Goal: Communication & Community: Answer question/provide support

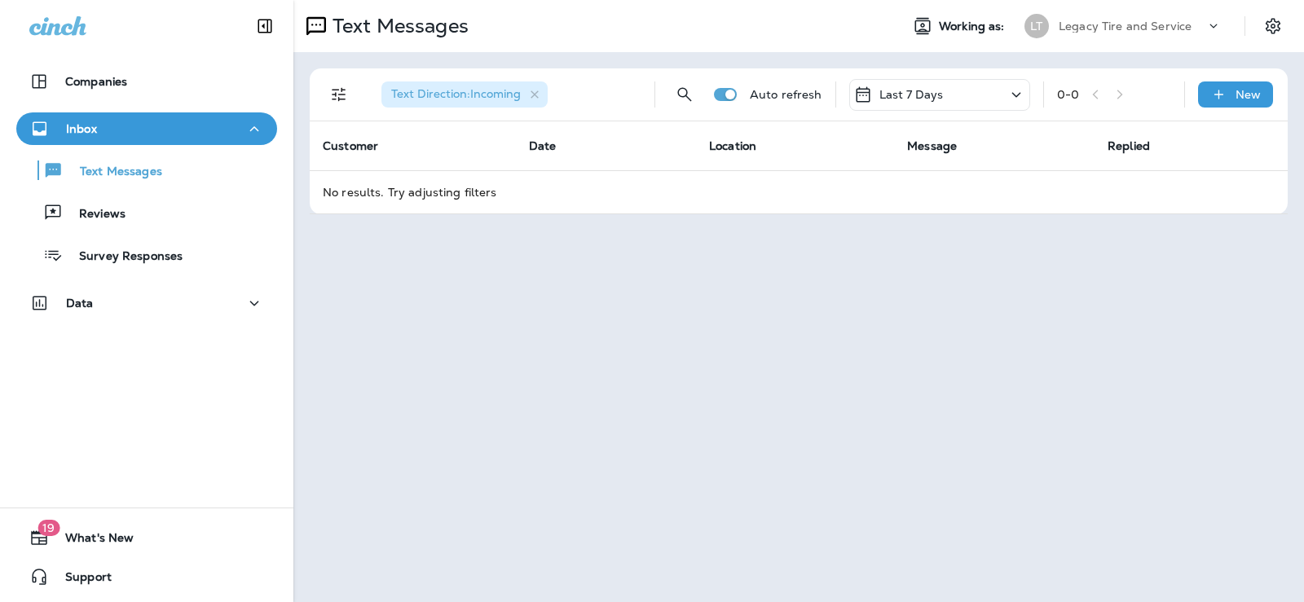
click at [87, 126] on p "Inbox" at bounding box center [81, 128] width 31 height 13
click at [252, 127] on icon "button" at bounding box center [254, 129] width 20 height 20
click at [143, 177] on p "Text Messages" at bounding box center [113, 172] width 99 height 15
click at [152, 130] on div "Inbox" at bounding box center [146, 129] width 235 height 20
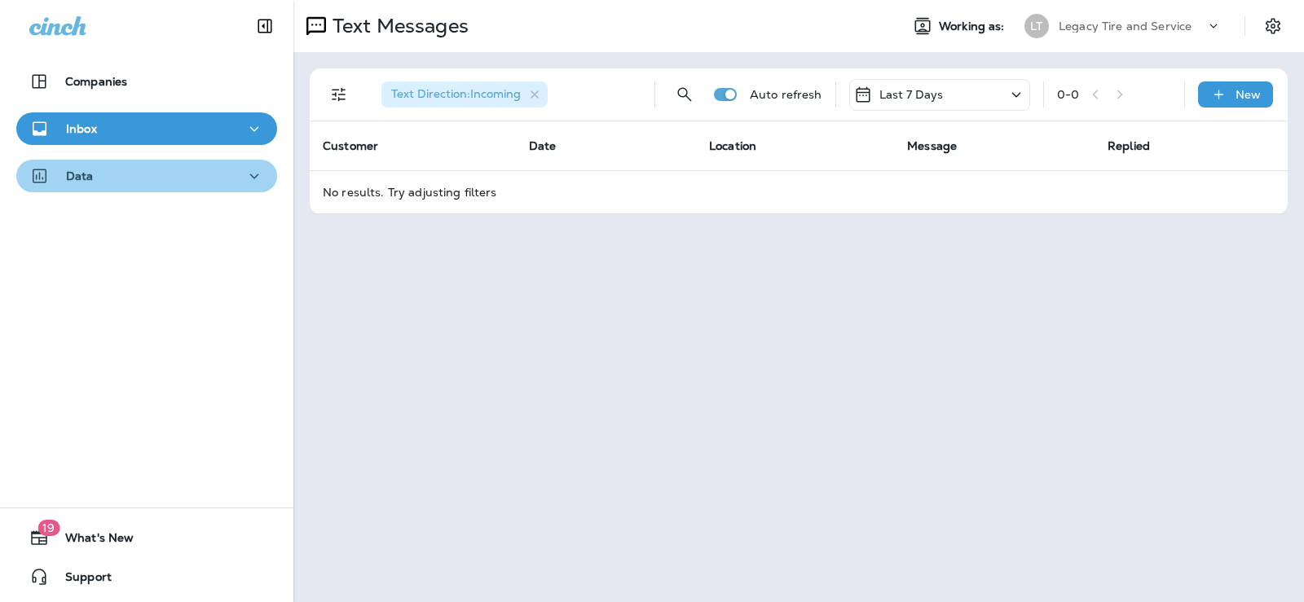
click at [246, 175] on icon "button" at bounding box center [254, 176] width 20 height 20
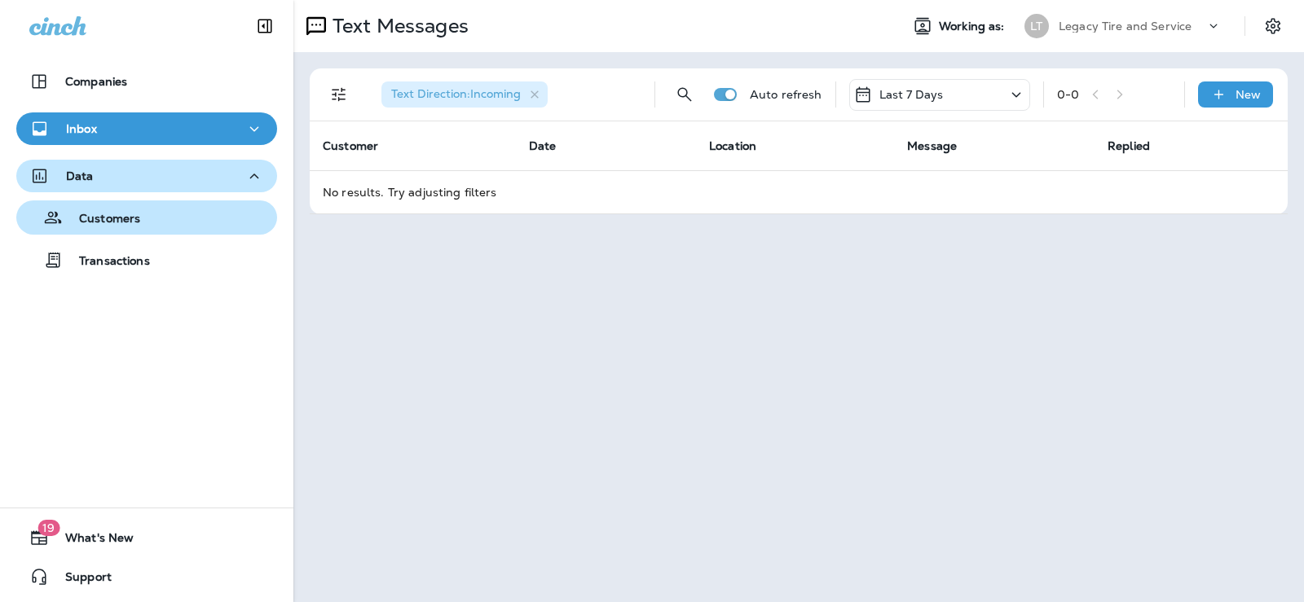
click at [145, 213] on div "Customers" at bounding box center [147, 217] width 248 height 24
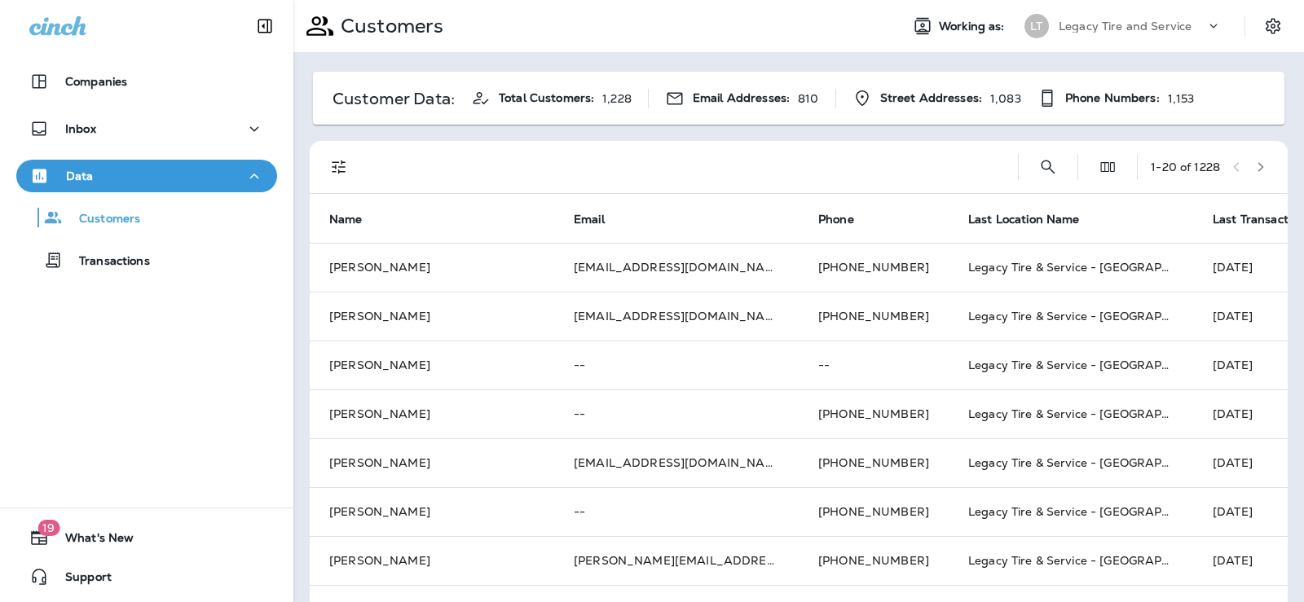
click at [250, 174] on icon "button" at bounding box center [254, 176] width 20 height 20
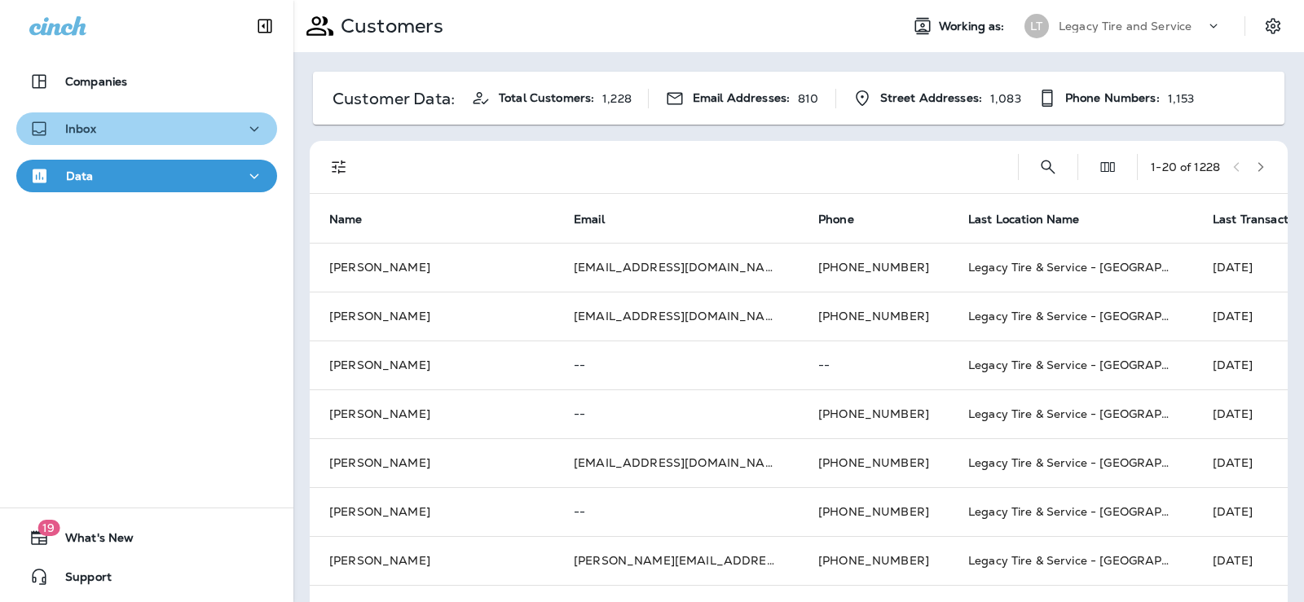
click at [249, 130] on icon "button" at bounding box center [254, 129] width 20 height 20
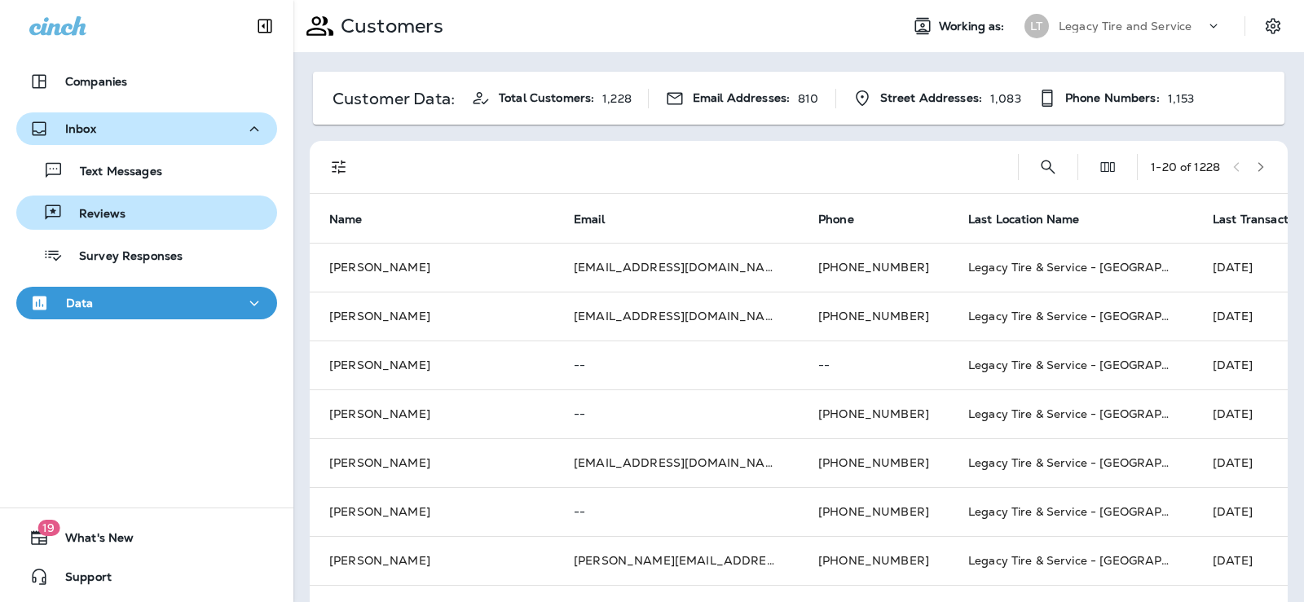
click at [118, 200] on div "Reviews" at bounding box center [74, 212] width 103 height 24
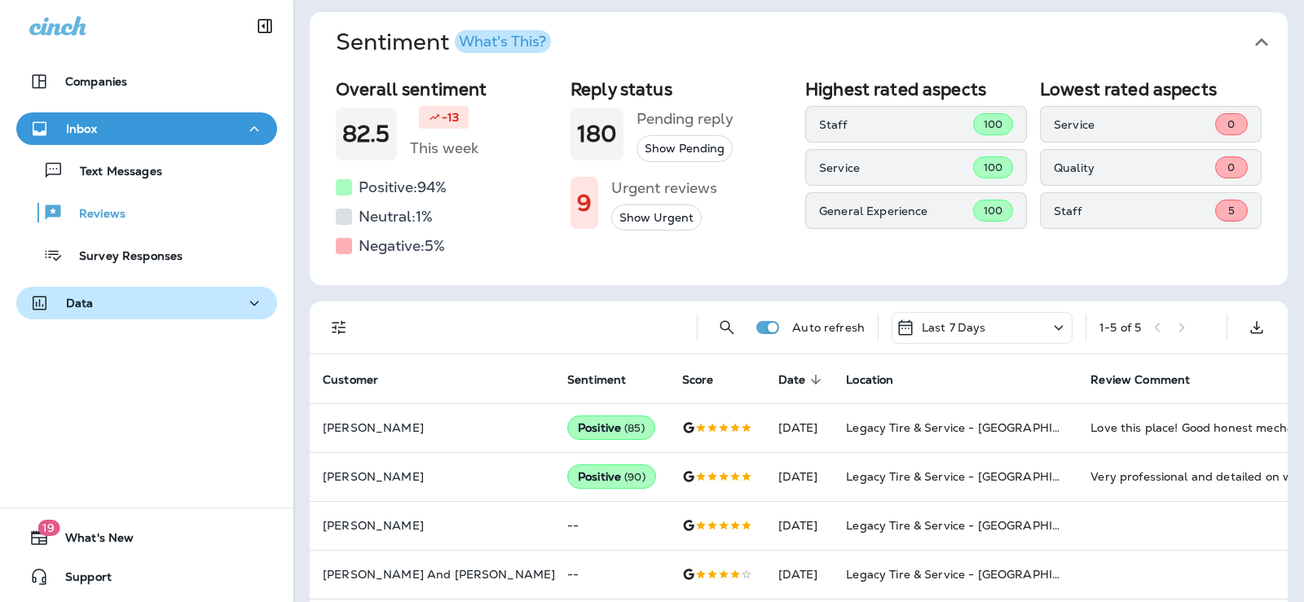
scroll to position [130, 0]
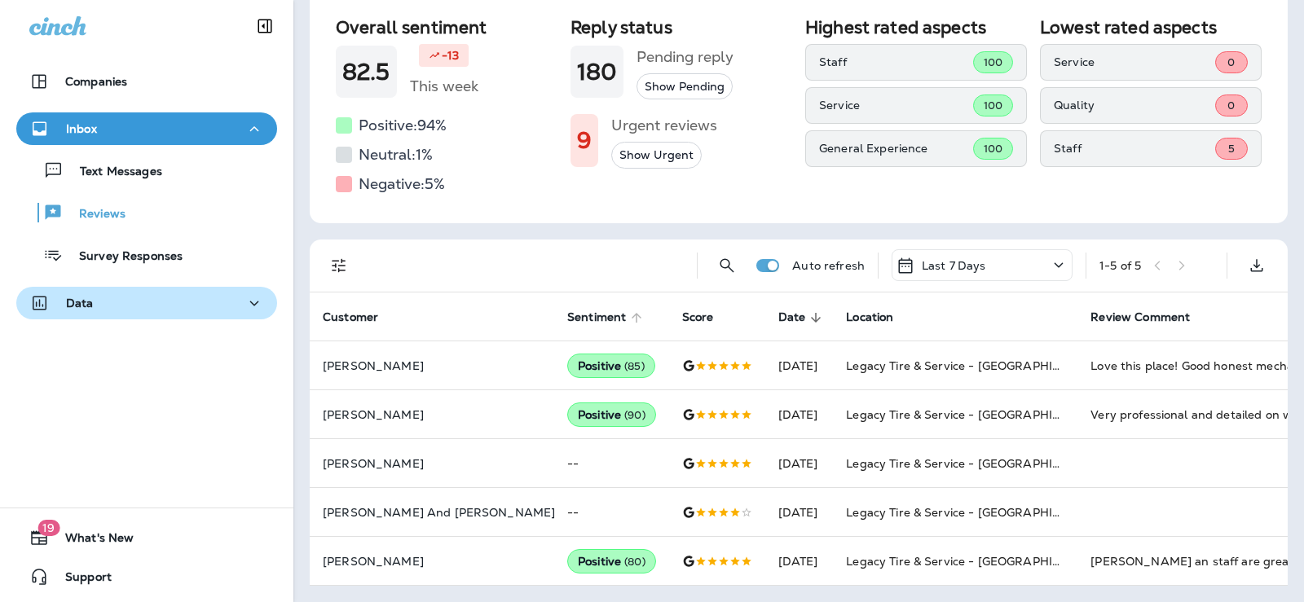
drag, startPoint x: 84, startPoint y: 122, endPoint x: 559, endPoint y: 308, distance: 510.0
click at [89, 125] on p "Inbox" at bounding box center [81, 128] width 31 height 13
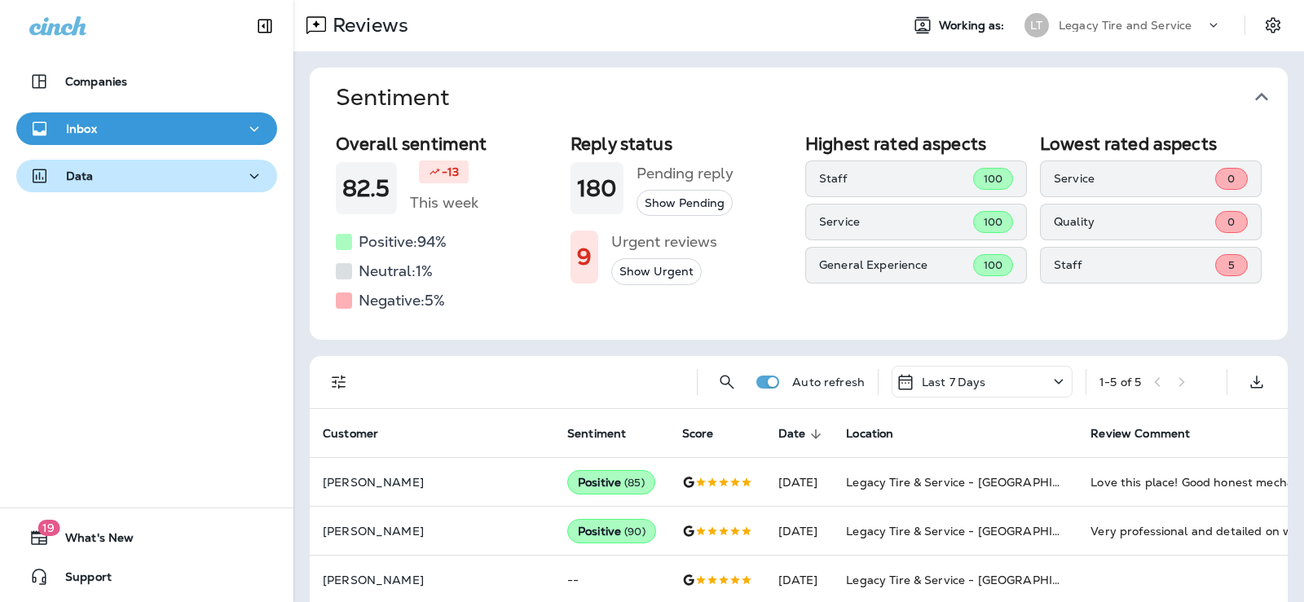
scroll to position [0, 0]
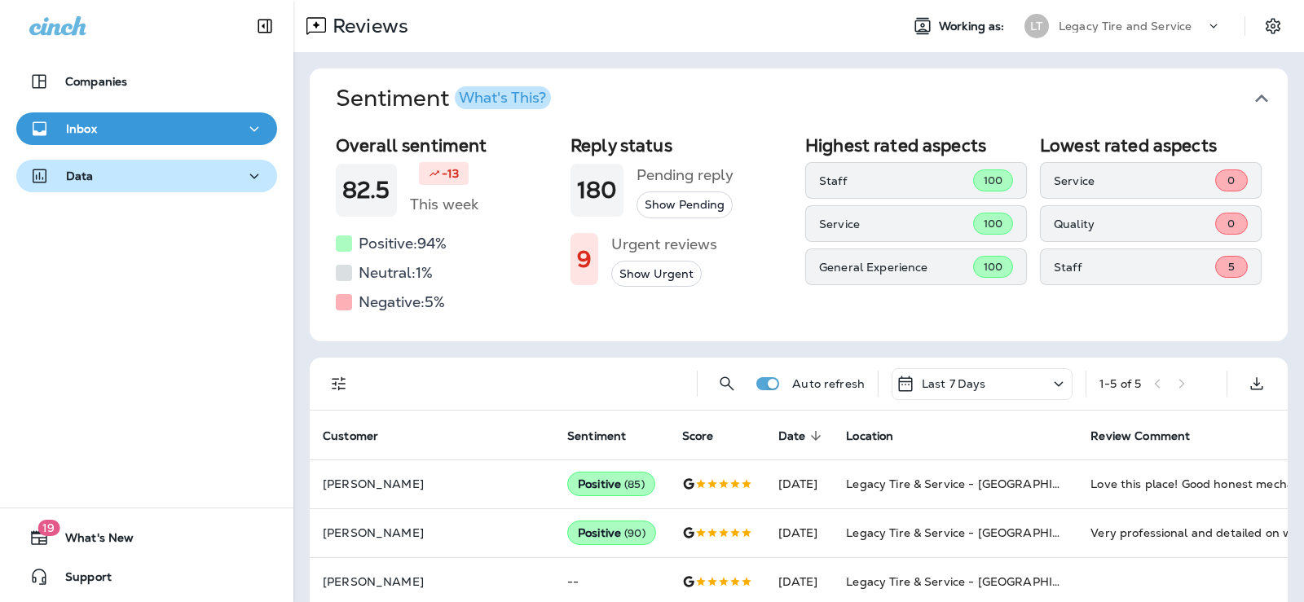
click at [108, 128] on div "Inbox" at bounding box center [146, 129] width 235 height 20
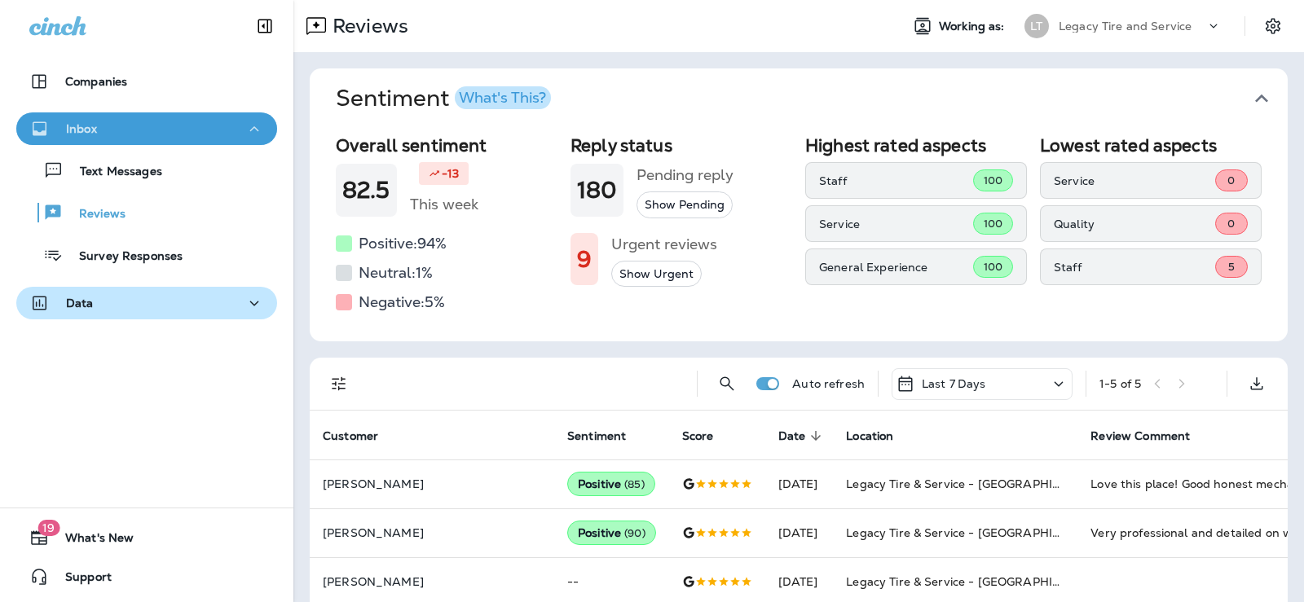
click at [171, 126] on div "Inbox" at bounding box center [146, 129] width 235 height 20
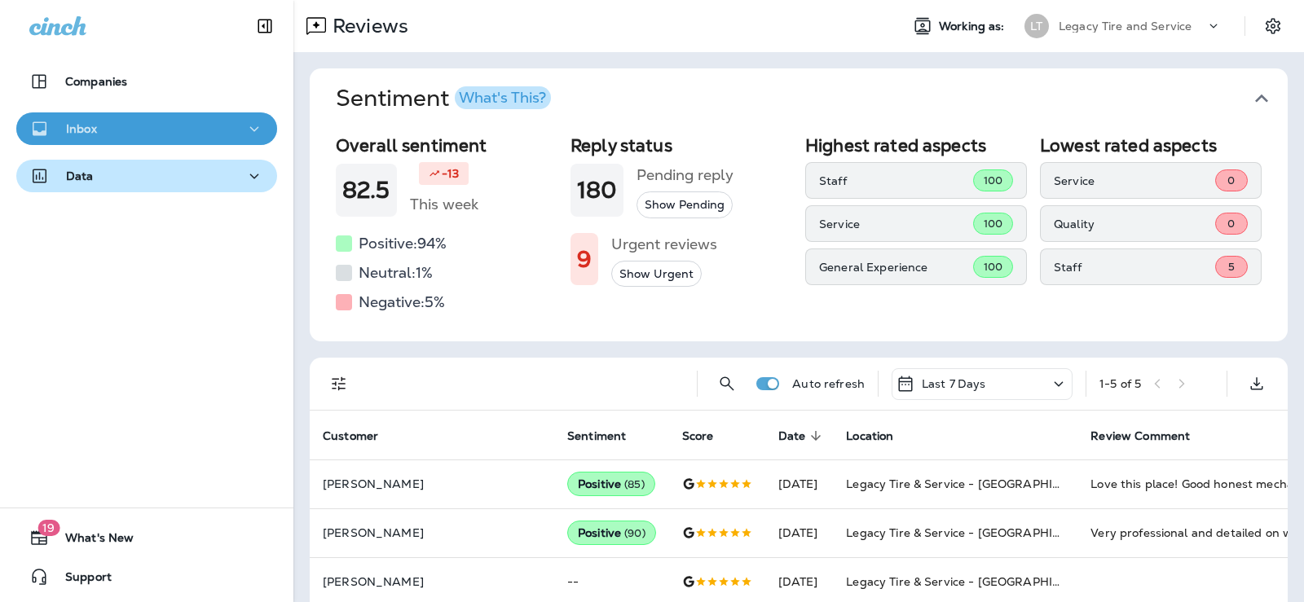
click at [171, 128] on div "Inbox" at bounding box center [146, 129] width 235 height 20
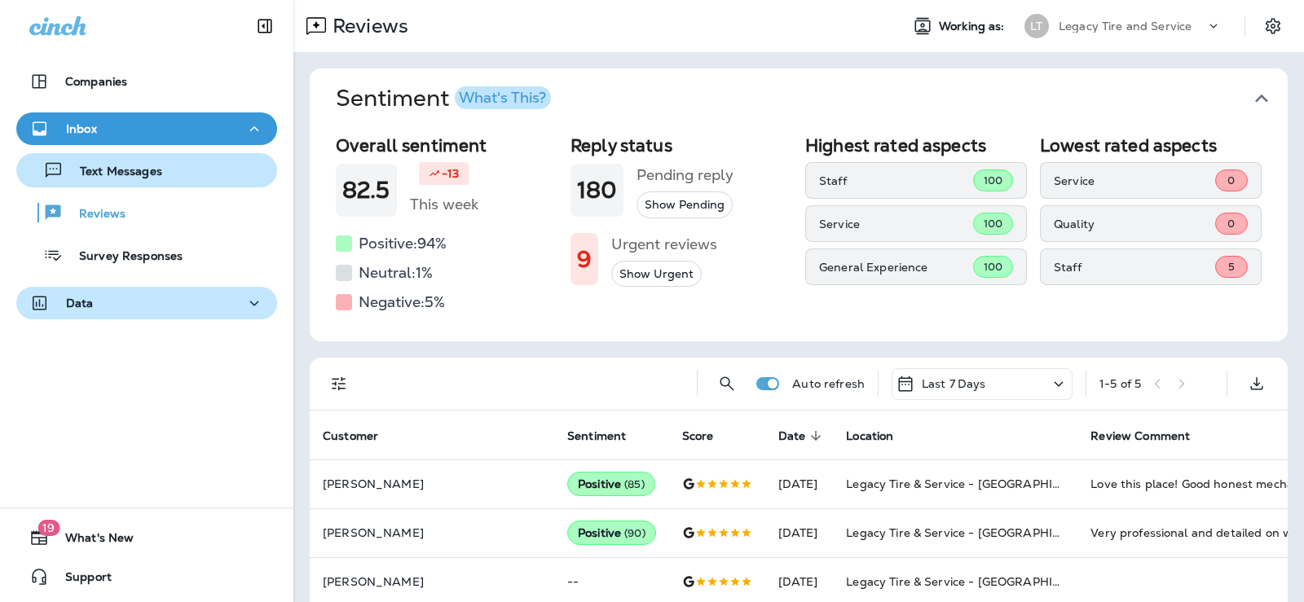
click at [161, 171] on div "Text Messages" at bounding box center [147, 170] width 248 height 24
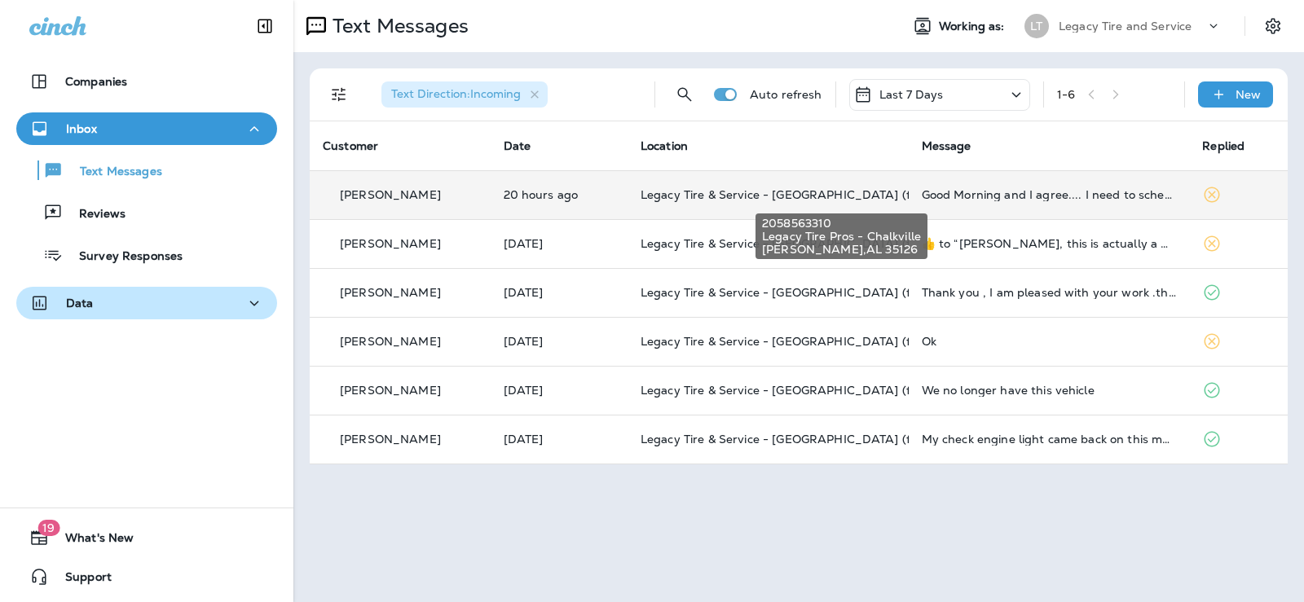
click at [833, 196] on span "Legacy Tire & Service - [GEOGRAPHIC_DATA] (formerly Chalkville Auto & Tire Serv…" at bounding box center [883, 194] width 486 height 15
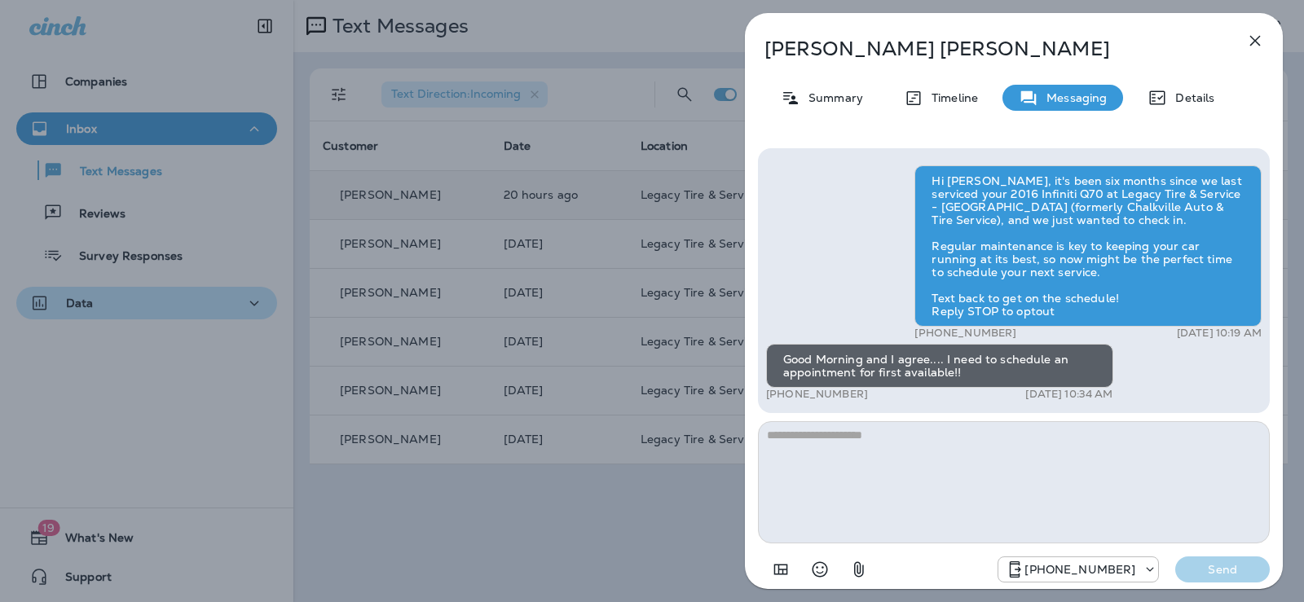
click at [888, 440] on textarea at bounding box center [1014, 482] width 512 height 122
type textarea "*"
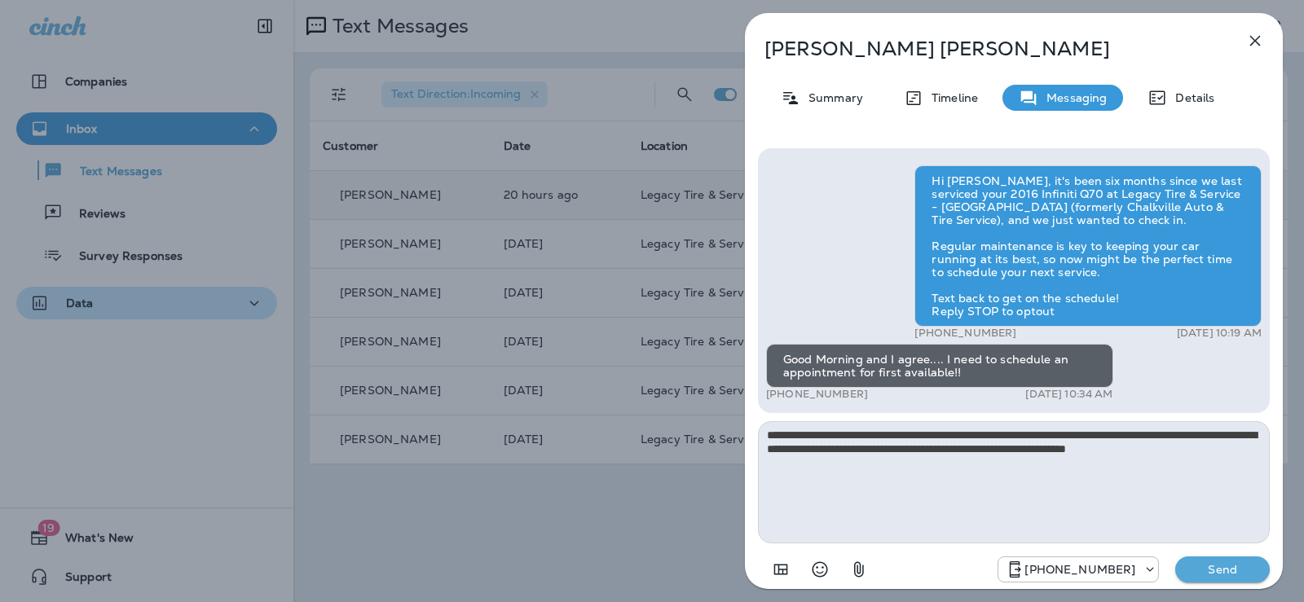
type textarea "**********"
click at [1234, 569] on p "Send" at bounding box center [1222, 569] width 68 height 15
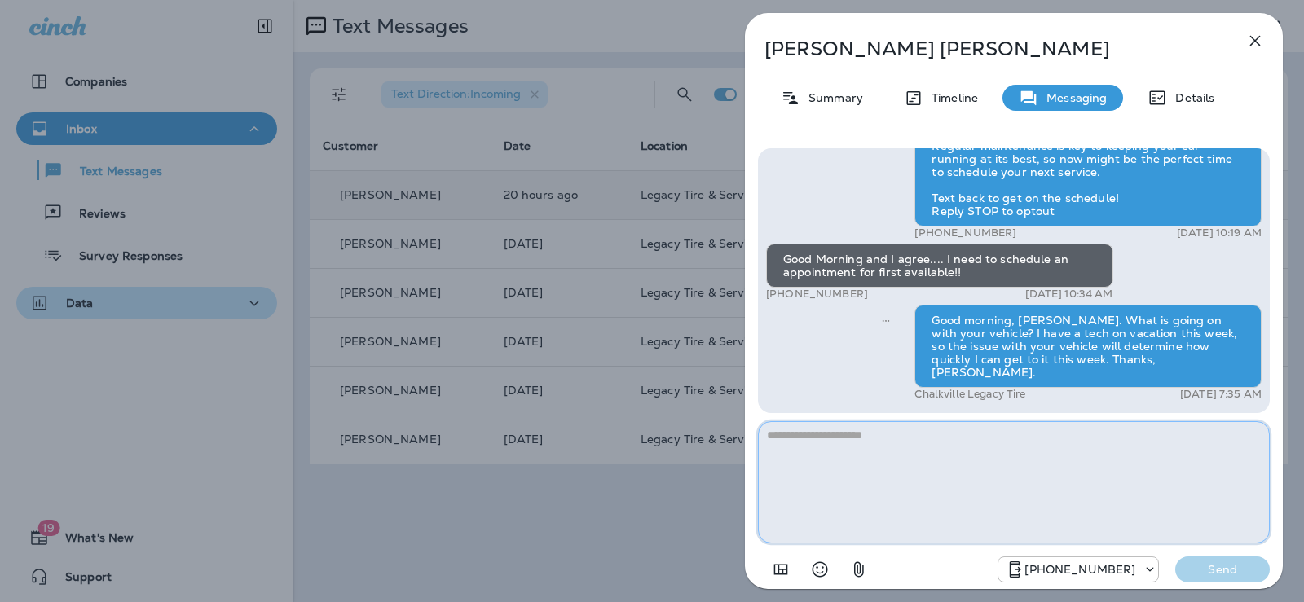
click at [902, 435] on textarea at bounding box center [1014, 482] width 512 height 122
type textarea "**********"
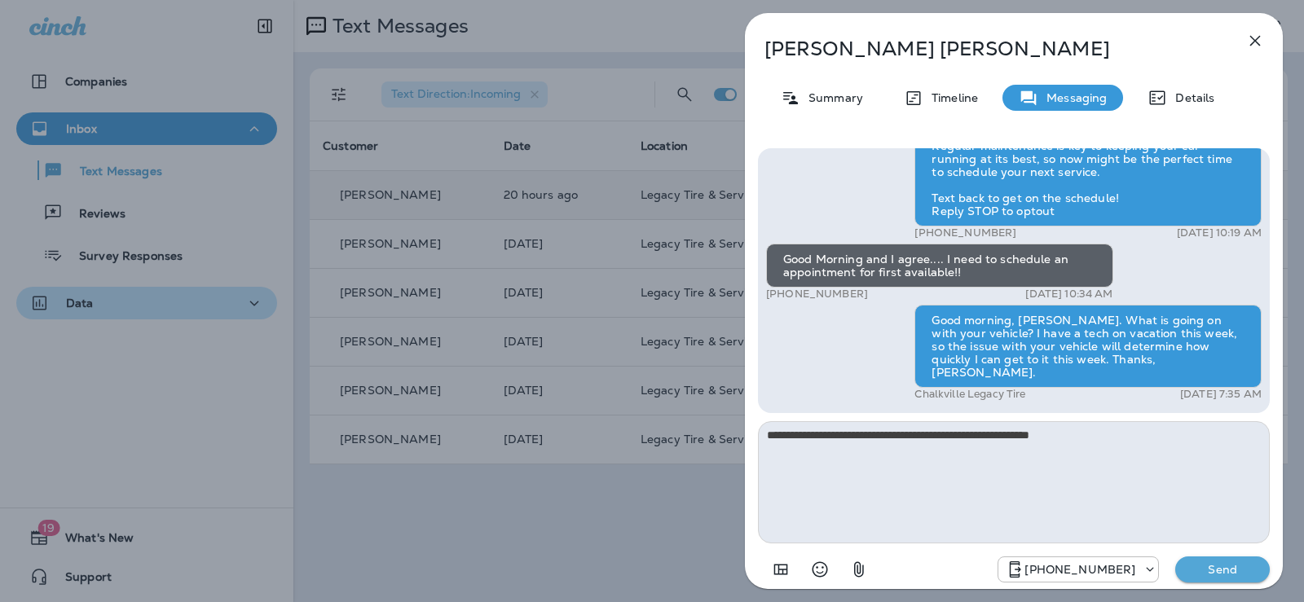
click at [1218, 572] on p "Send" at bounding box center [1222, 569] width 68 height 15
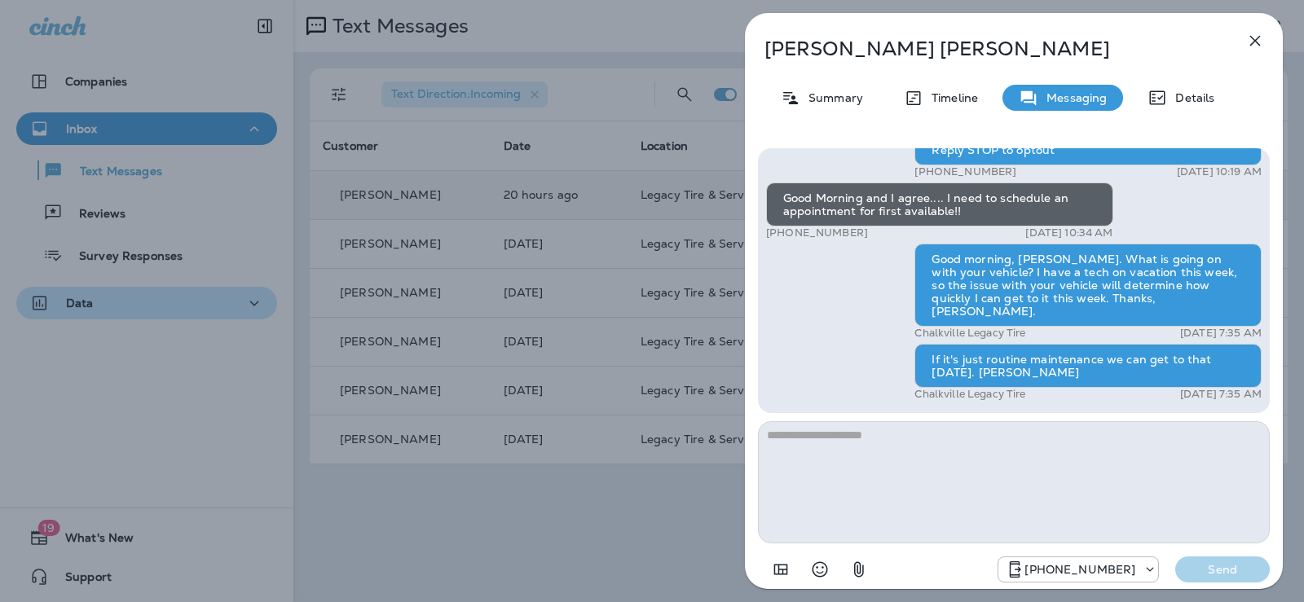
click at [1255, 46] on icon "button" at bounding box center [1255, 41] width 20 height 20
